Goal: Information Seeking & Learning: Learn about a topic

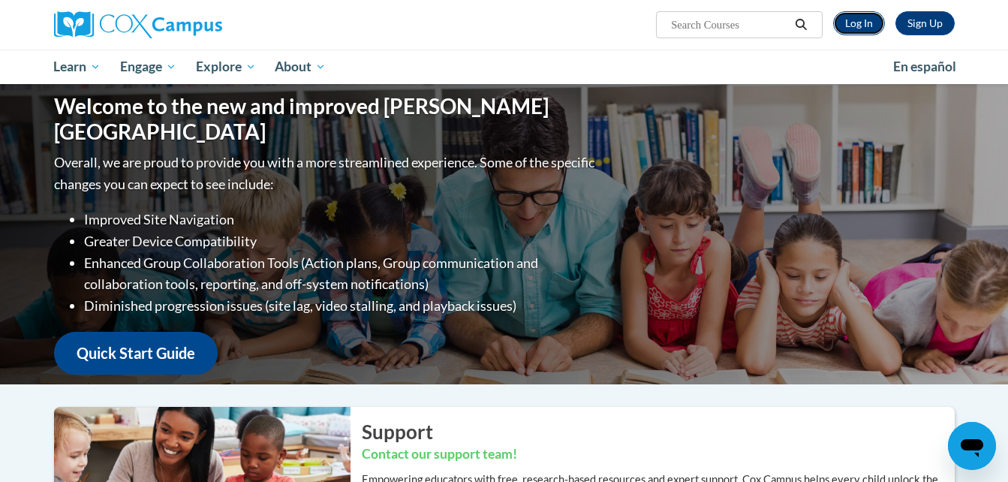
click at [849, 27] on link "Log In" at bounding box center [859, 23] width 52 height 24
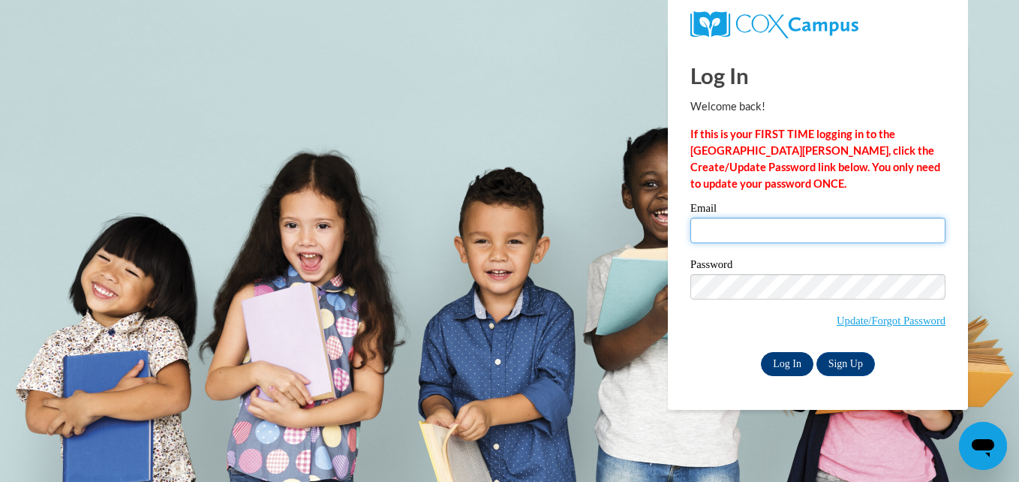
type input "elisawa@langston.edu"
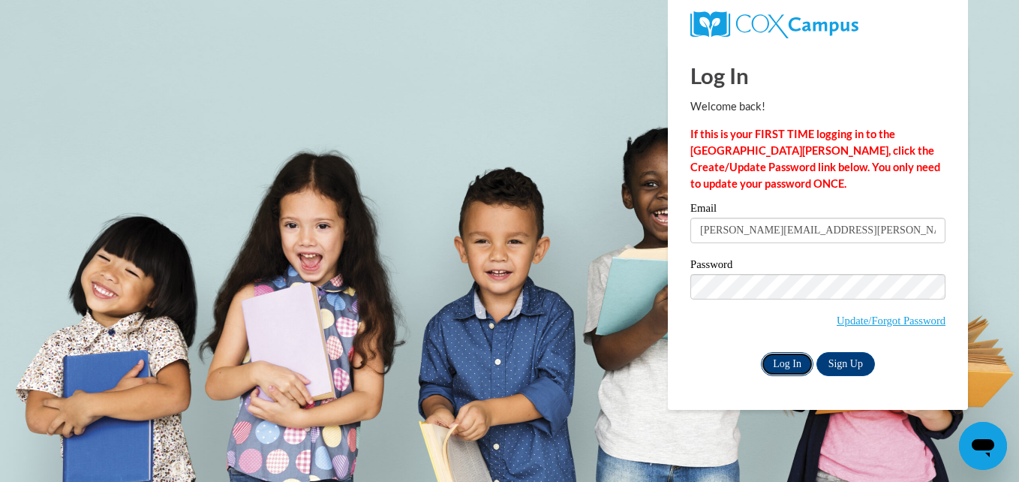
click at [781, 360] on input "Log In" at bounding box center [787, 364] width 53 height 24
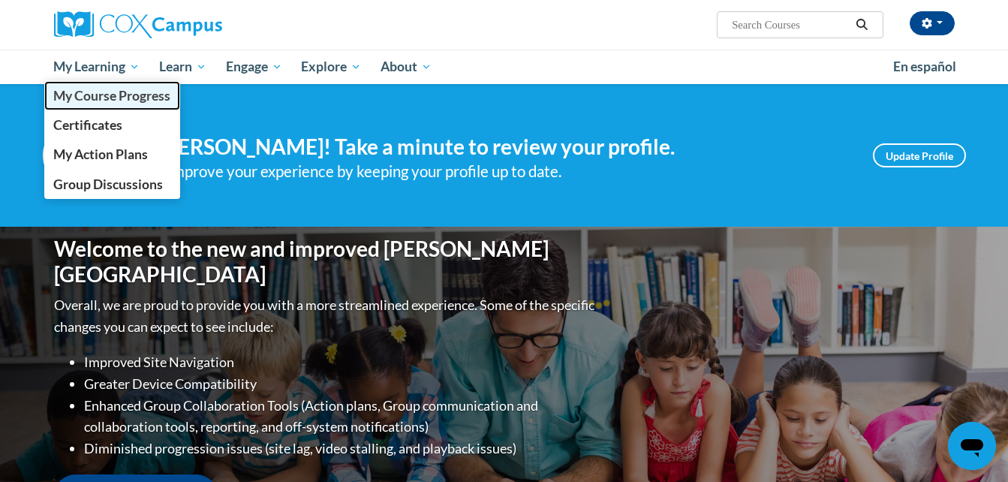
click at [108, 96] on span "My Course Progress" at bounding box center [111, 96] width 117 height 16
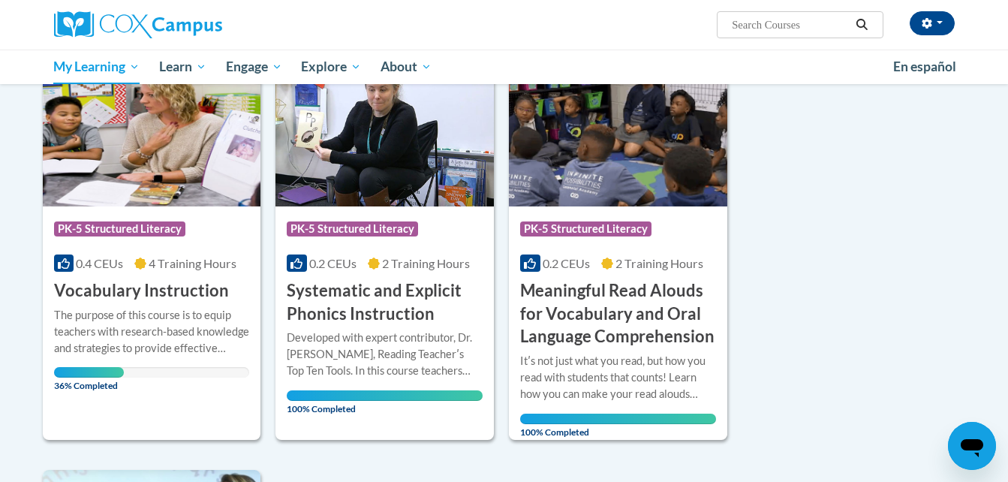
scroll to position [994, 0]
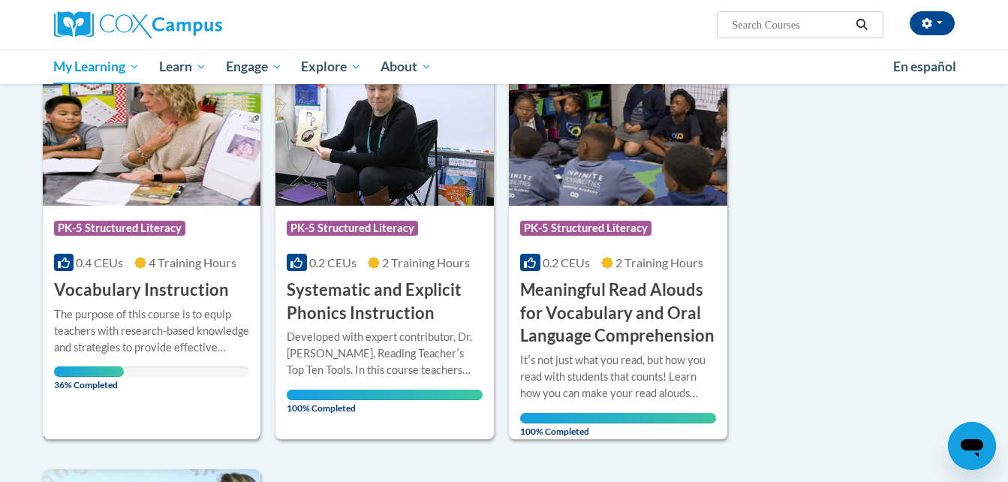
click at [207, 290] on h3 "Vocabulary Instruction" at bounding box center [141, 289] width 175 height 23
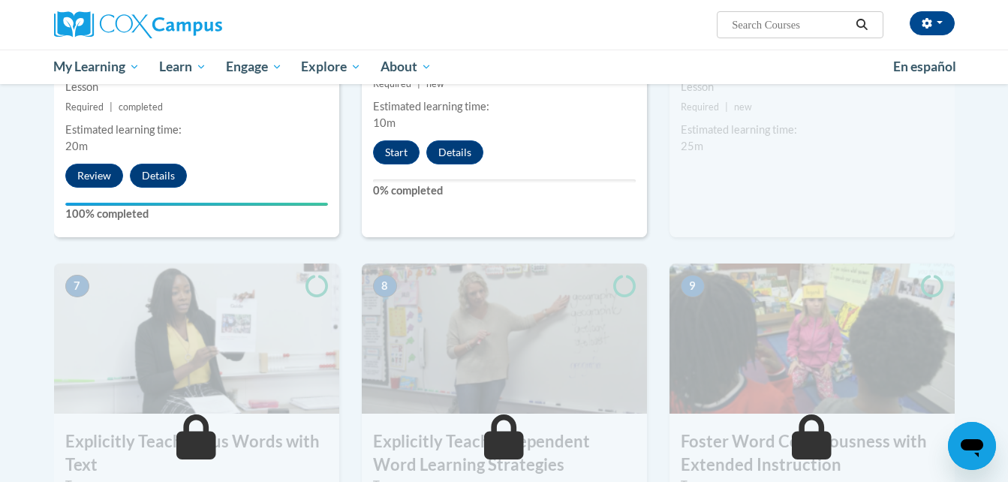
scroll to position [958, 0]
click at [412, 142] on button "Start" at bounding box center [396, 152] width 47 height 24
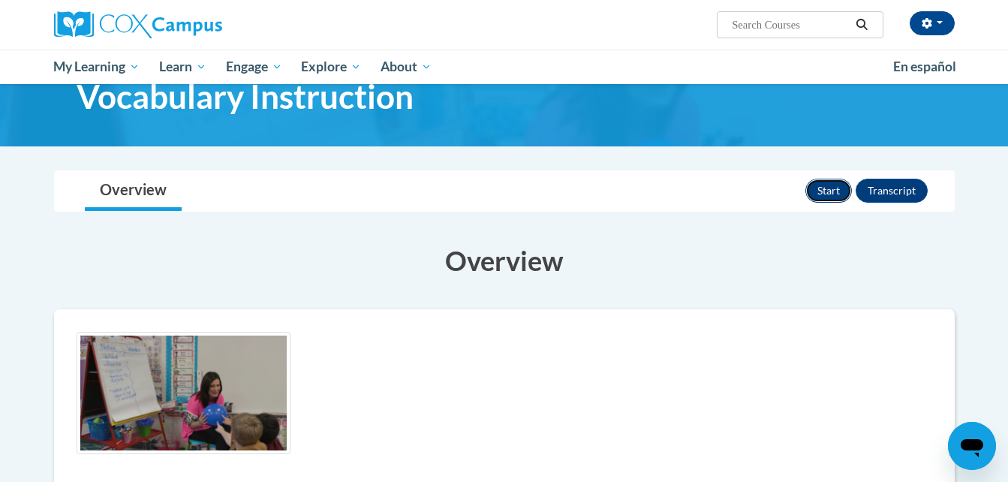
click at [835, 196] on button "Start" at bounding box center [828, 191] width 47 height 24
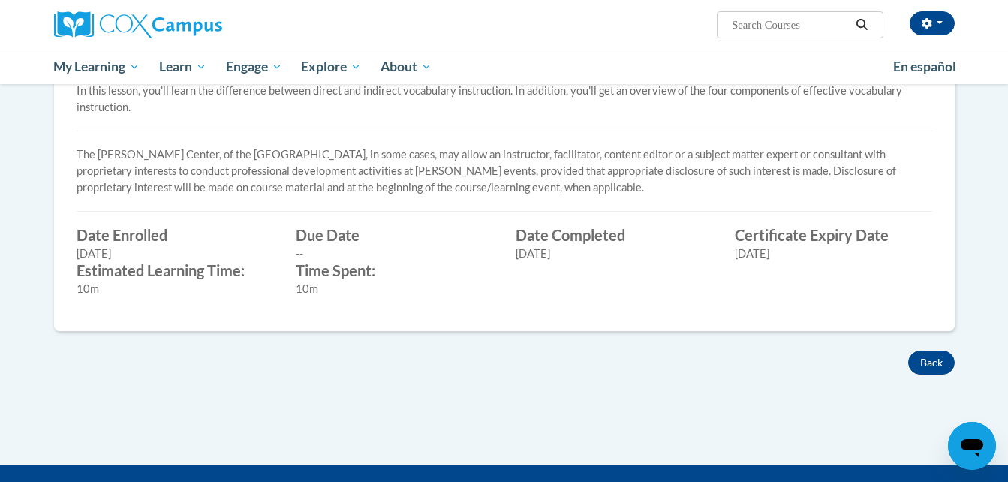
scroll to position [477, 0]
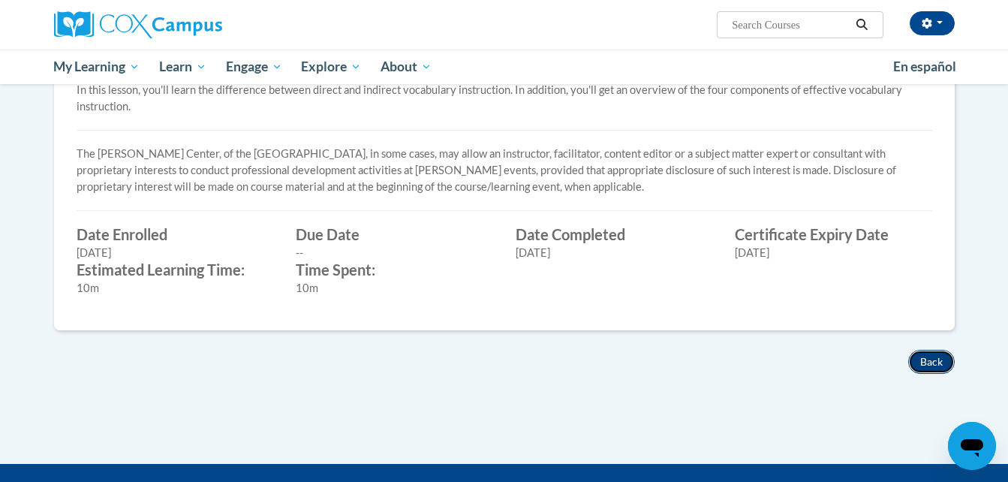
click at [927, 364] on button "Back" at bounding box center [931, 362] width 47 height 24
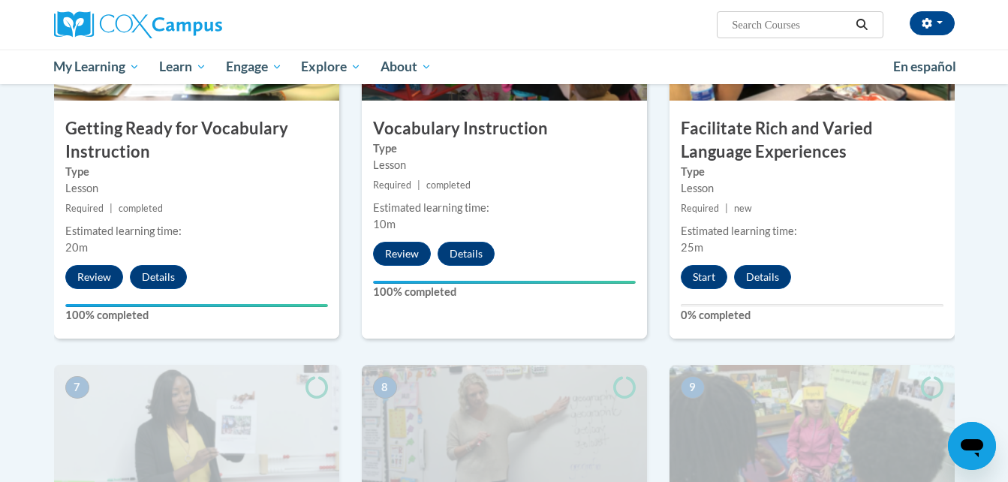
scroll to position [848, 0]
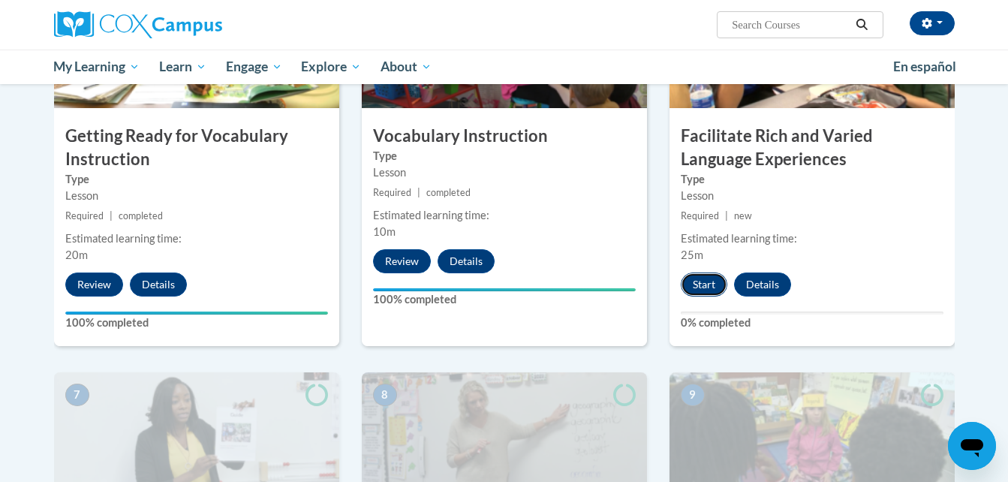
click at [706, 279] on button "Start" at bounding box center [704, 284] width 47 height 24
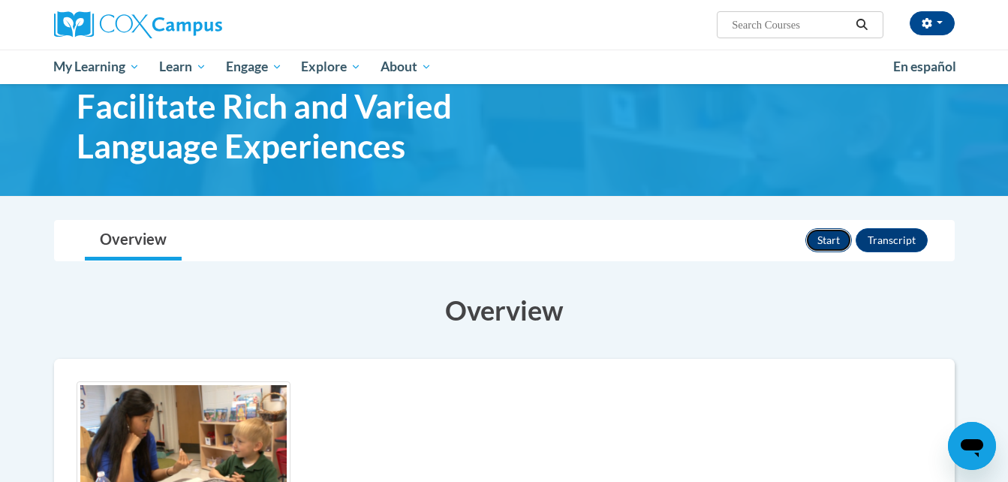
click at [833, 233] on button "Start" at bounding box center [828, 240] width 47 height 24
